Goal: Transaction & Acquisition: Purchase product/service

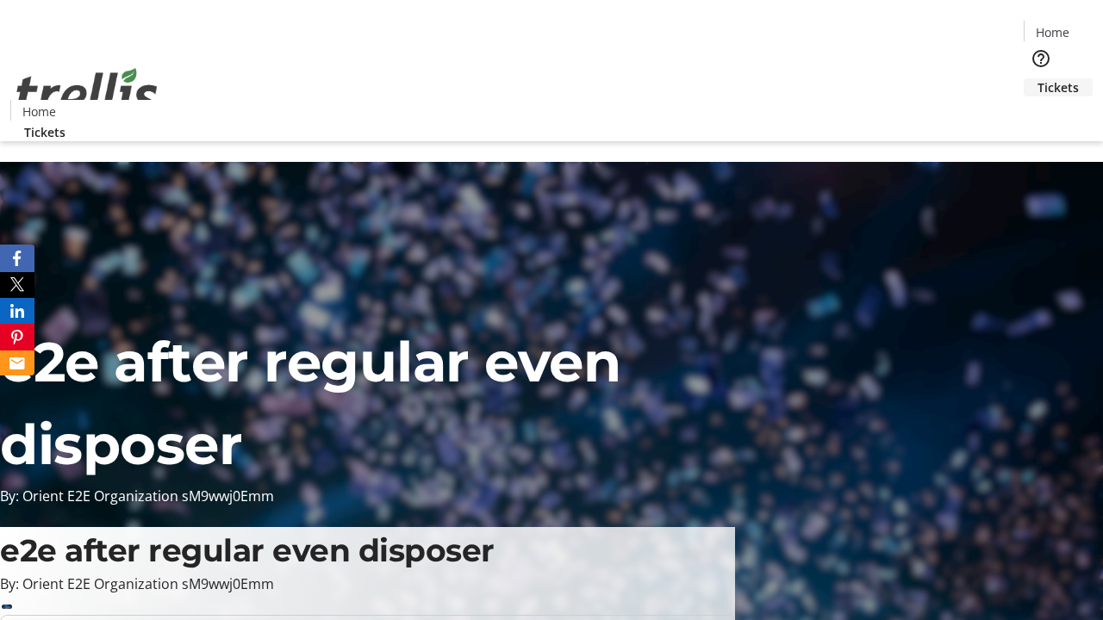
click at [1037, 78] on span "Tickets" at bounding box center [1057, 87] width 41 height 18
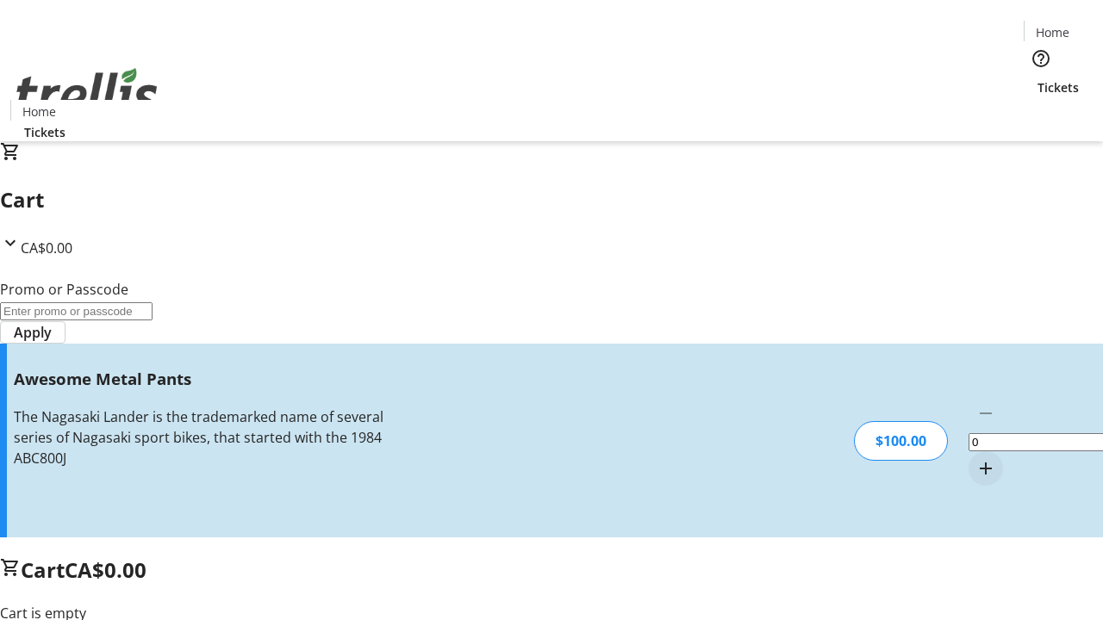
click at [975, 458] on mat-icon "Increment by one" at bounding box center [985, 468] width 21 height 21
type input "1"
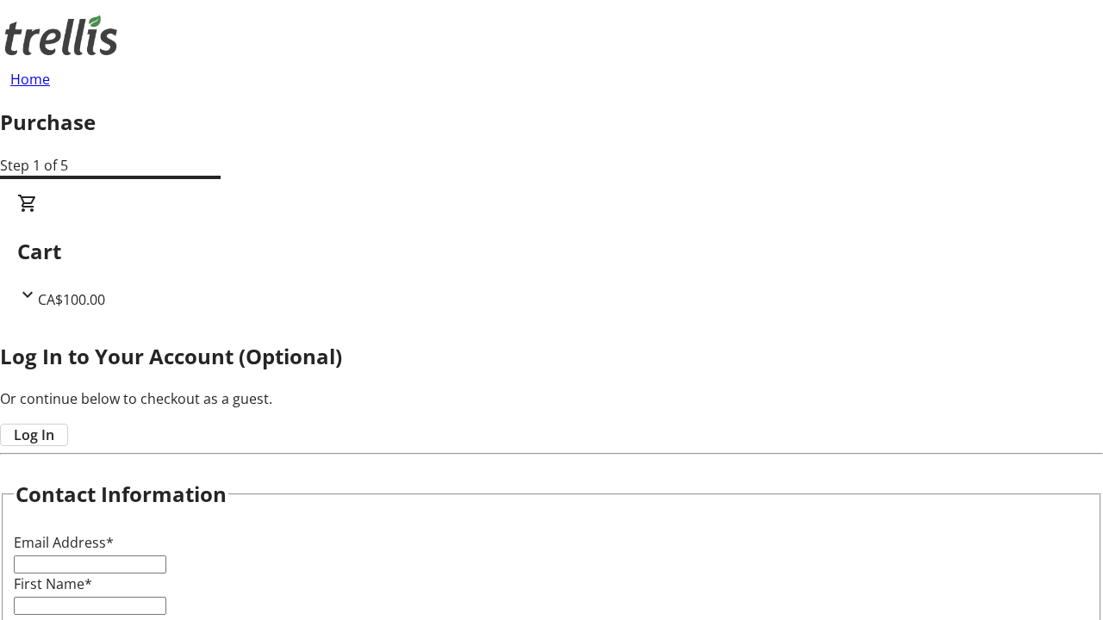
type input "FREE"
type input "[PERSON_NAME][EMAIL_ADDRESS][DOMAIN_NAME]"
type input "[PERSON_NAME]"
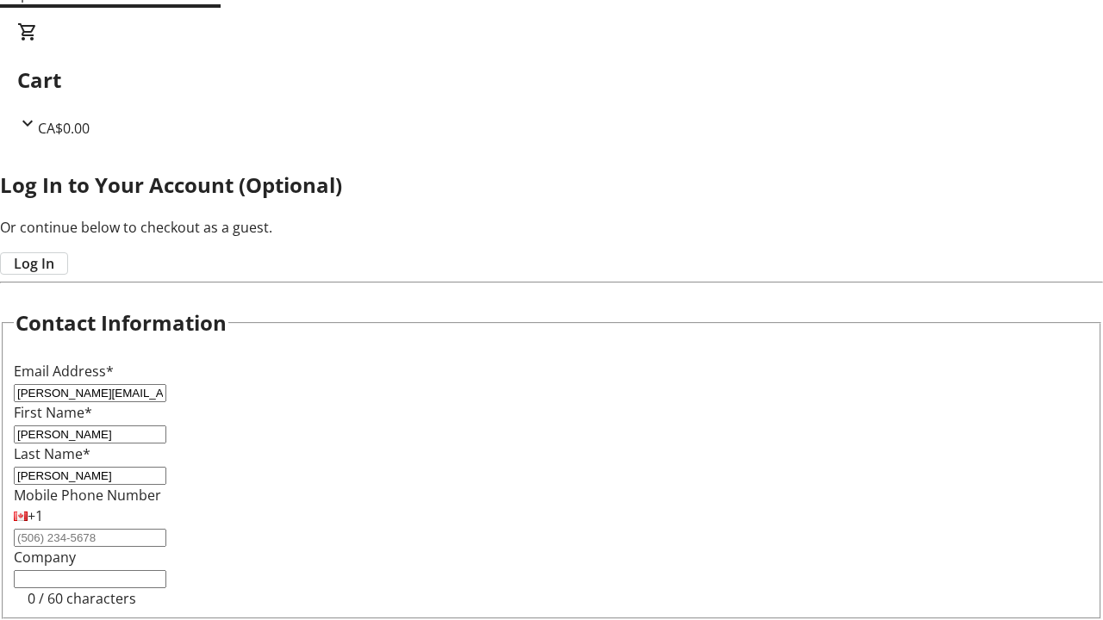
type input "[PERSON_NAME]"
